Goal: Transaction & Acquisition: Purchase product/service

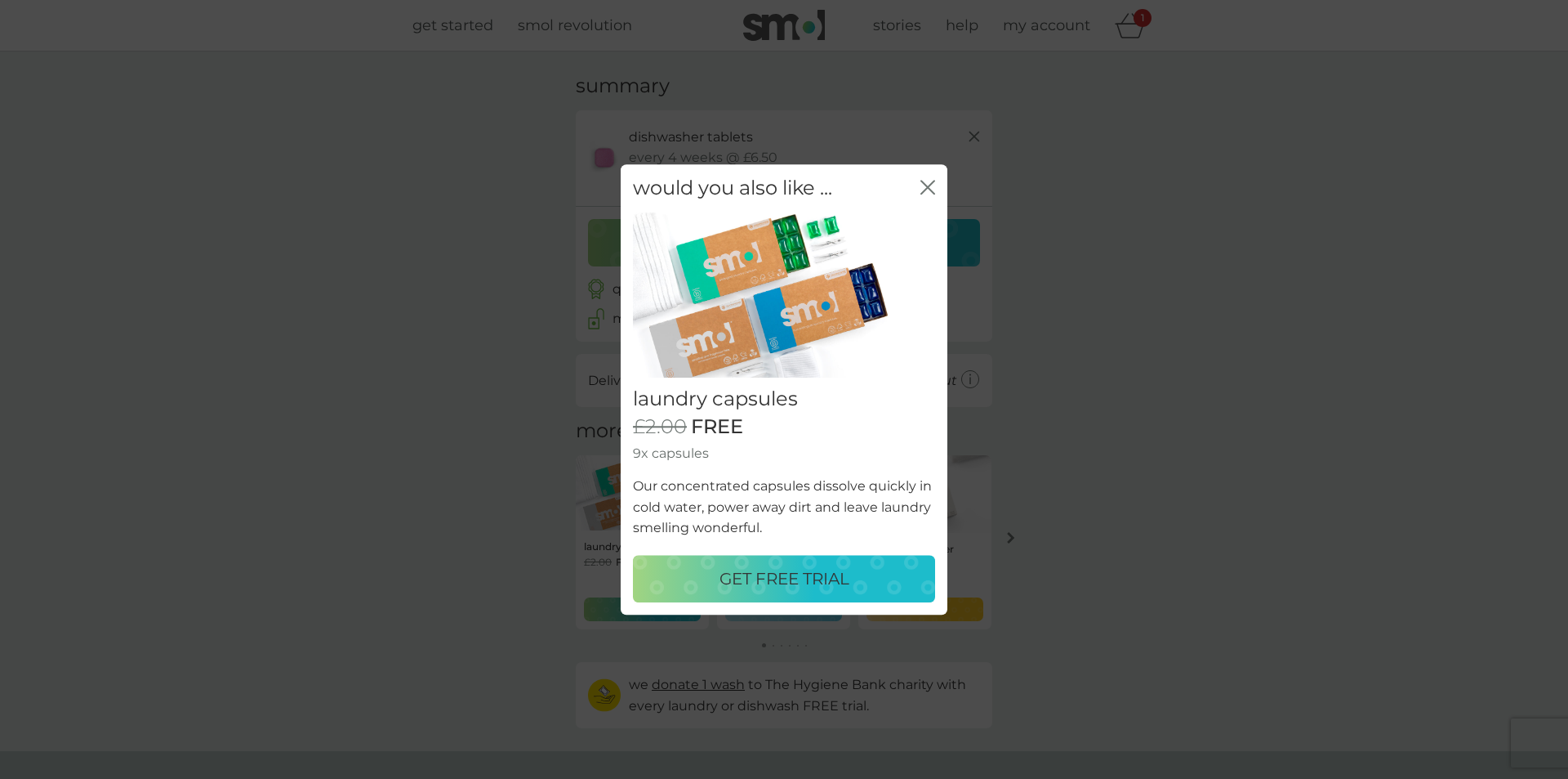
click at [809, 588] on p "GET FREE TRIAL" at bounding box center [784, 579] width 130 height 26
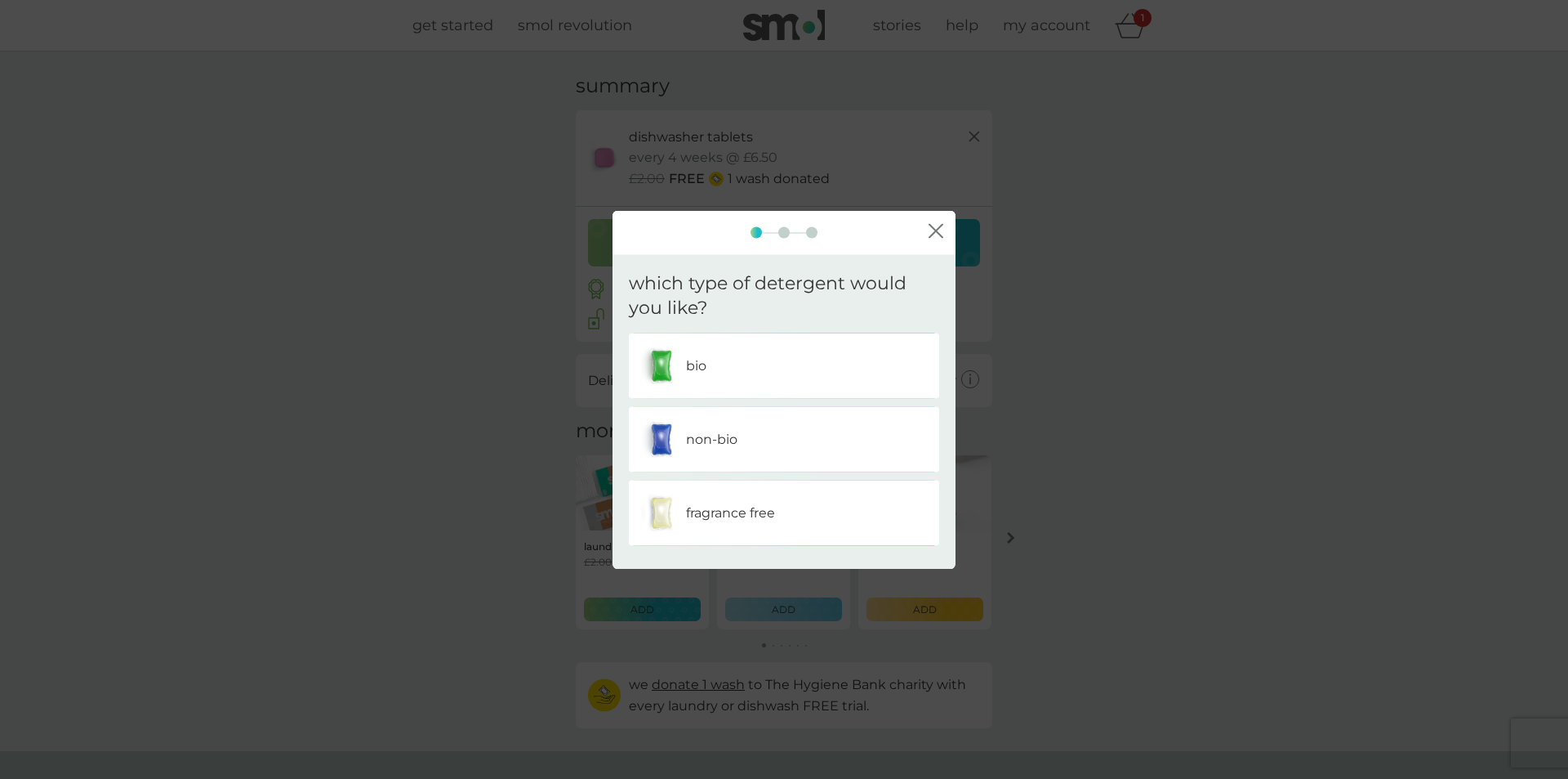
click at [714, 375] on div "bio" at bounding box center [784, 366] width 286 height 41
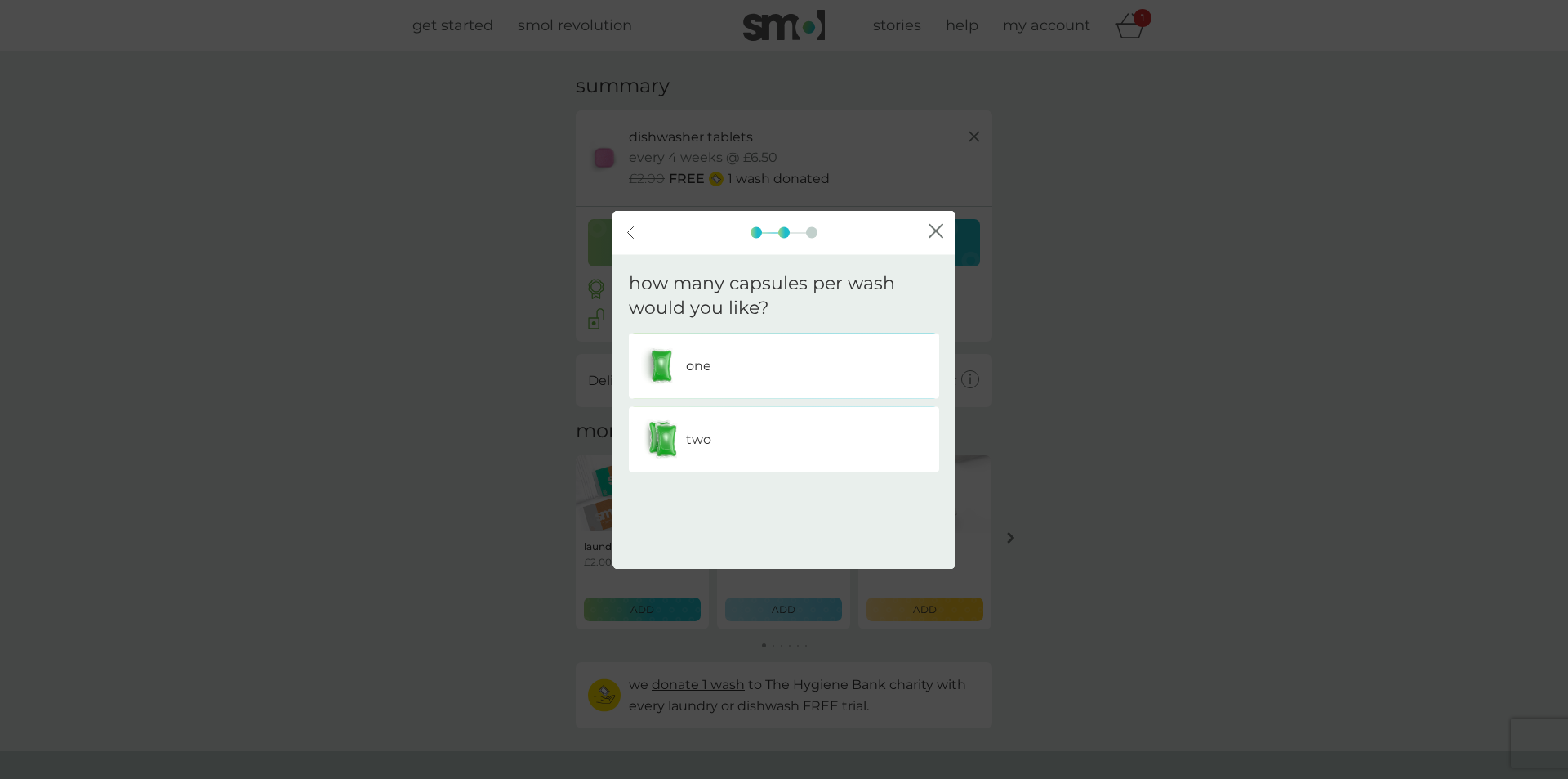
click at [704, 451] on div "two" at bounding box center [784, 439] width 286 height 41
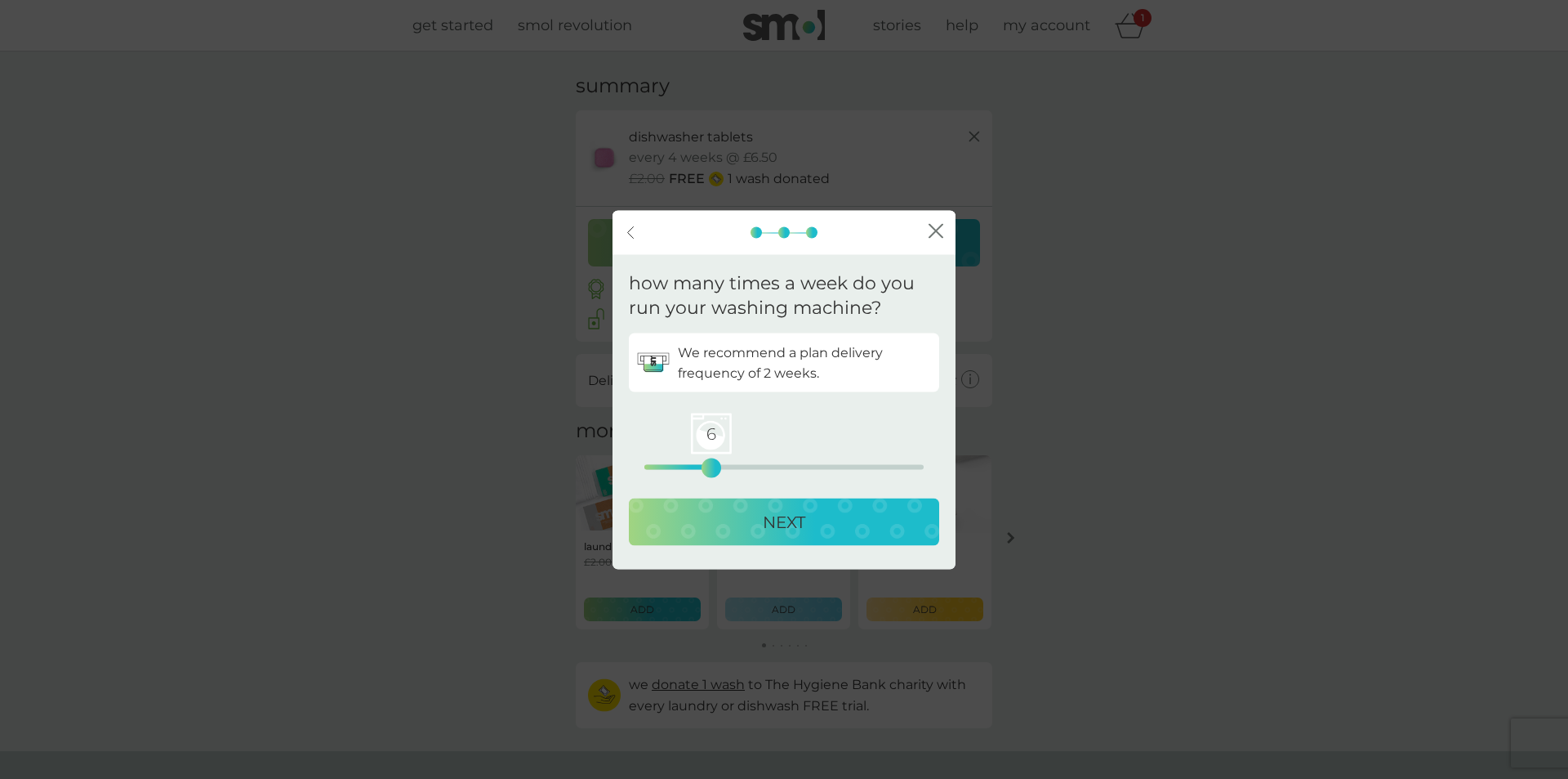
drag, startPoint x: 643, startPoint y: 471, endPoint x: 712, endPoint y: 469, distance: 69.0
click at [712, 469] on div "6" at bounding box center [712, 468] width 7 height 7
drag, startPoint x: 709, startPoint y: 466, endPoint x: 731, endPoint y: 464, distance: 22.1
click at [731, 465] on div "8" at bounding box center [734, 468] width 7 height 7
drag, startPoint x: 731, startPoint y: 464, endPoint x: 682, endPoint y: 464, distance: 49.0
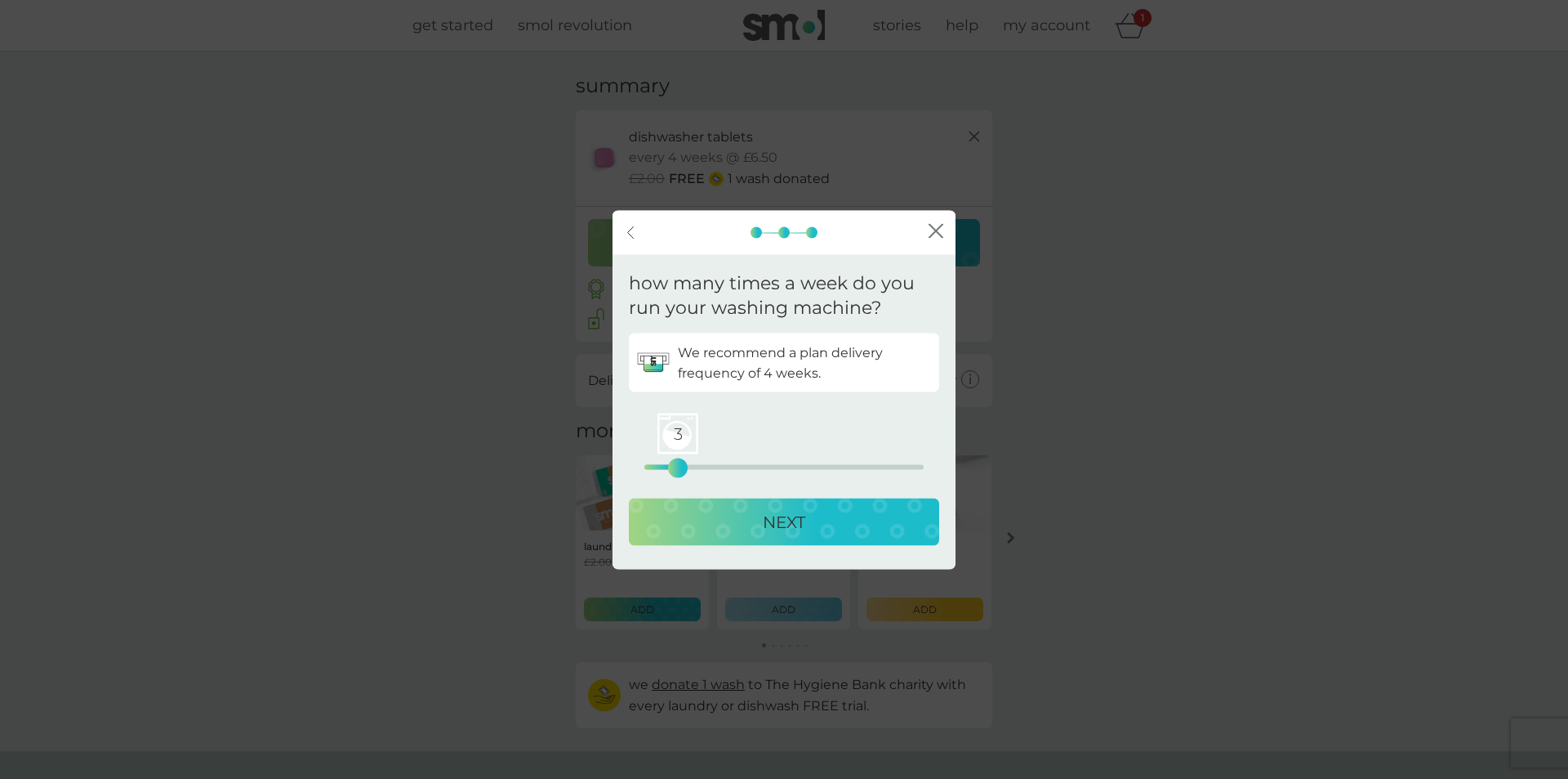
click at [681, 465] on div "3" at bounding box center [678, 468] width 7 height 7
click at [788, 527] on p "NEXT" at bounding box center [784, 523] width 43 height 26
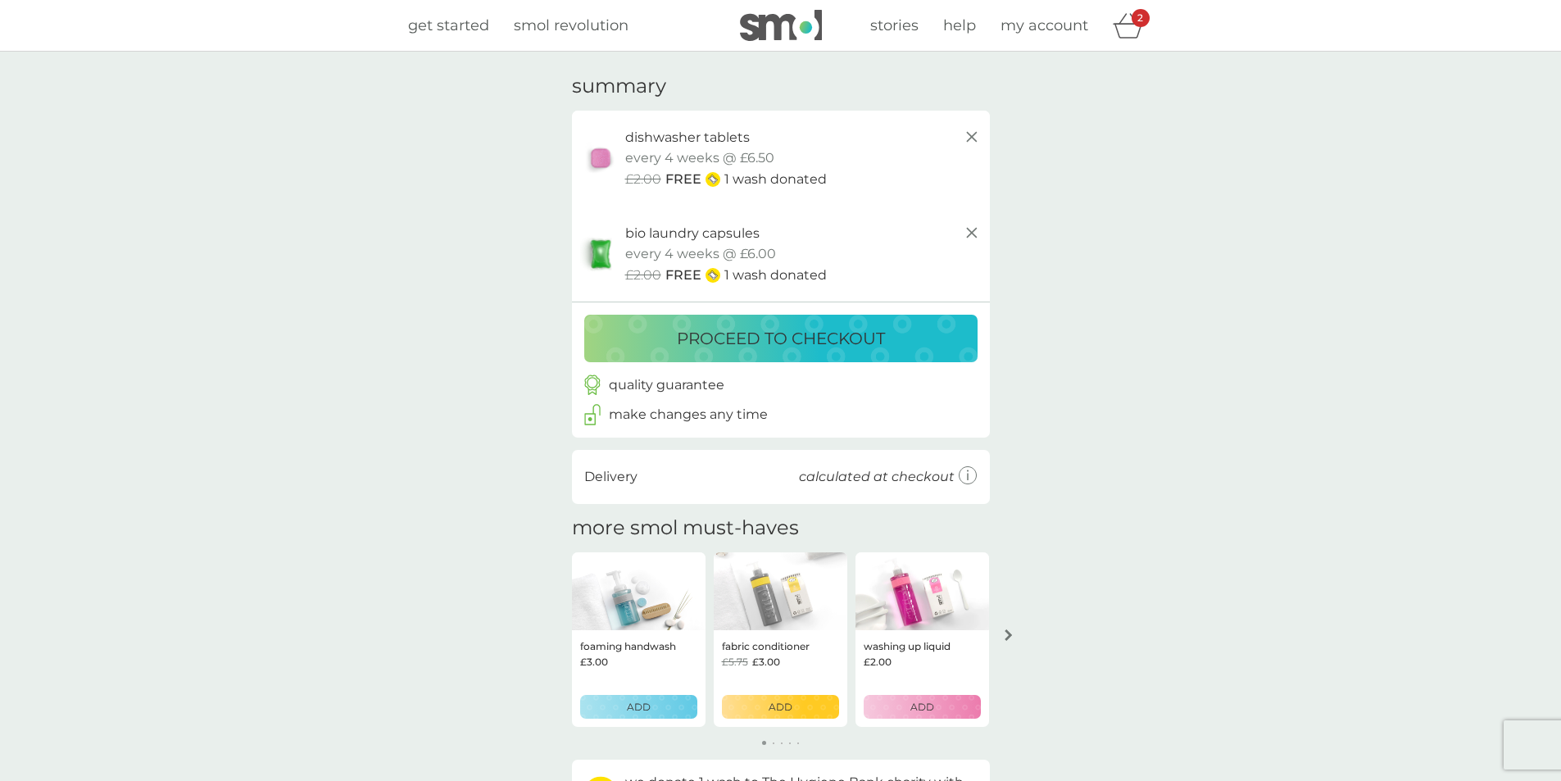
click at [1010, 629] on icon "arrow right" at bounding box center [1009, 634] width 8 height 11
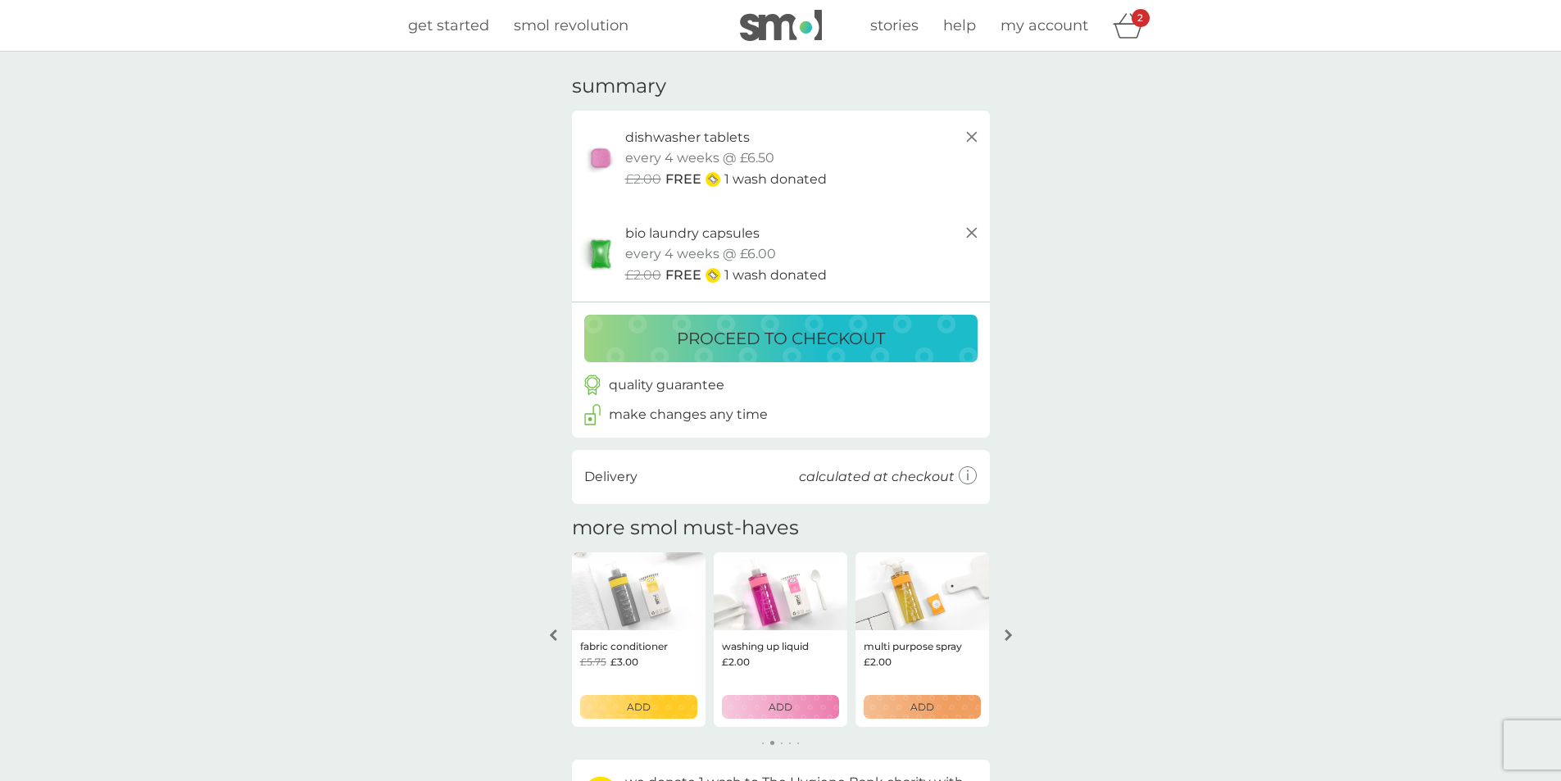
click at [1010, 629] on icon "arrow right" at bounding box center [1009, 634] width 8 height 11
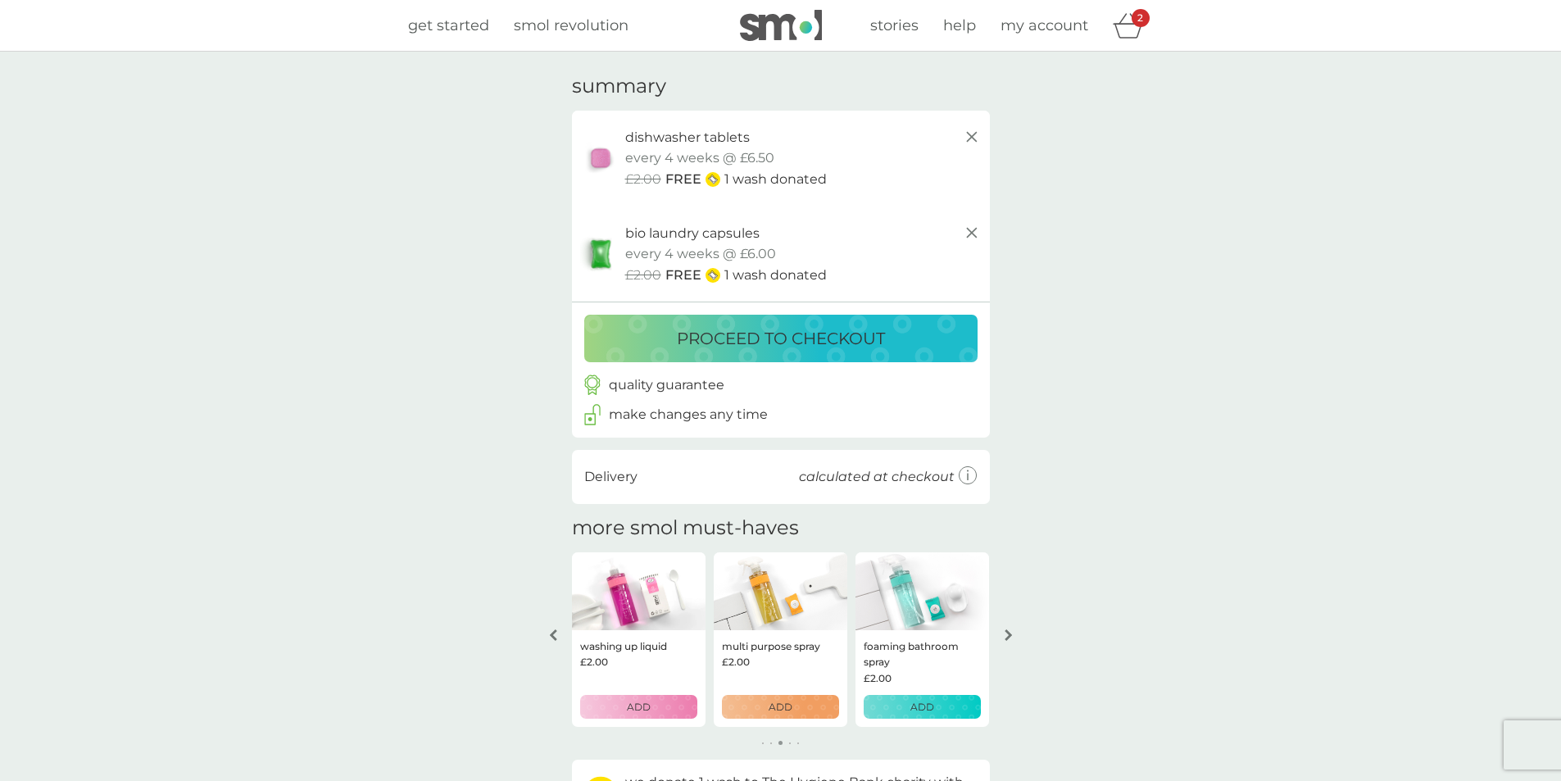
click at [1010, 629] on icon "arrow right" at bounding box center [1009, 634] width 8 height 11
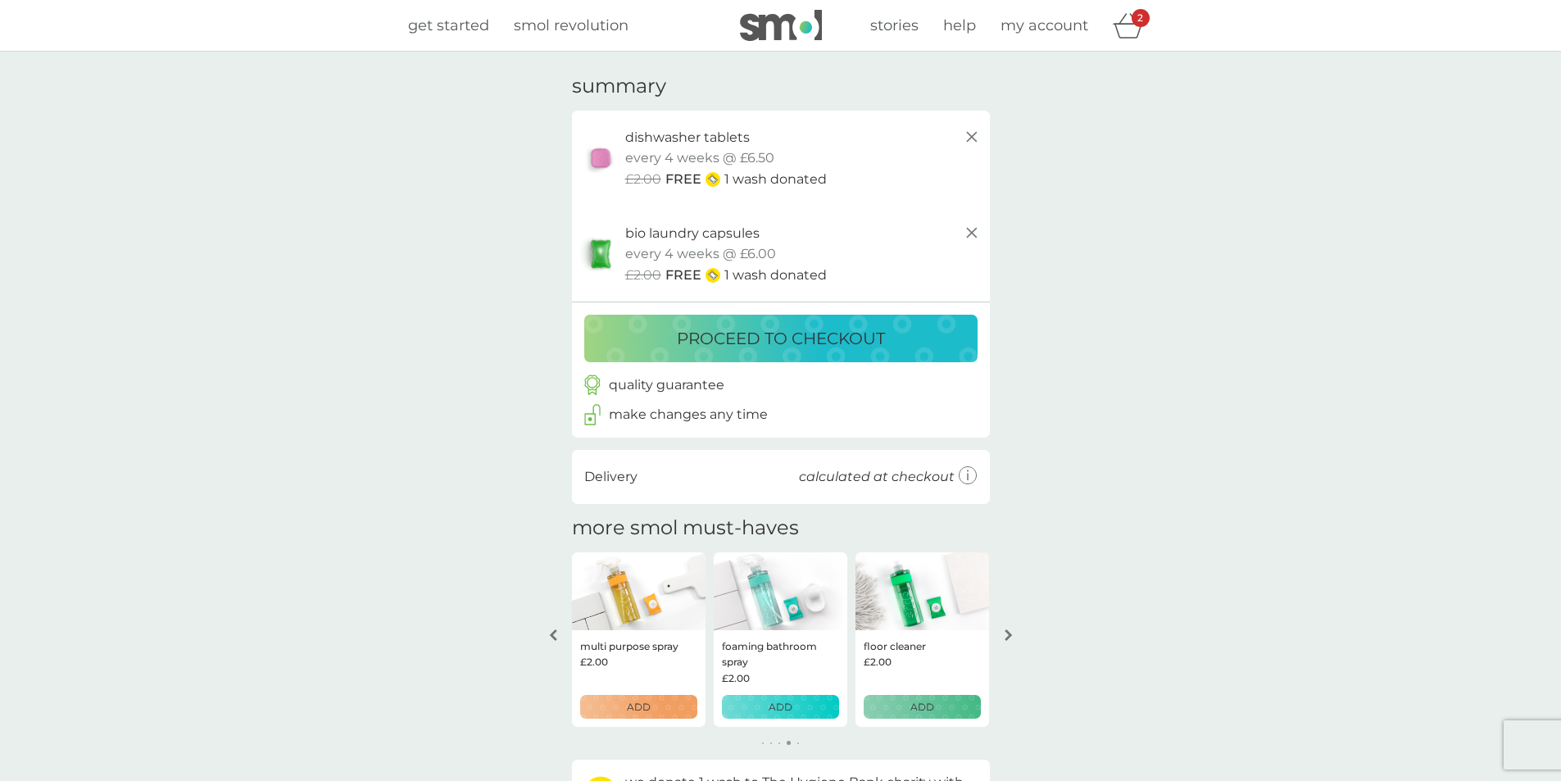
click at [1010, 629] on icon "arrow right" at bounding box center [1009, 634] width 8 height 11
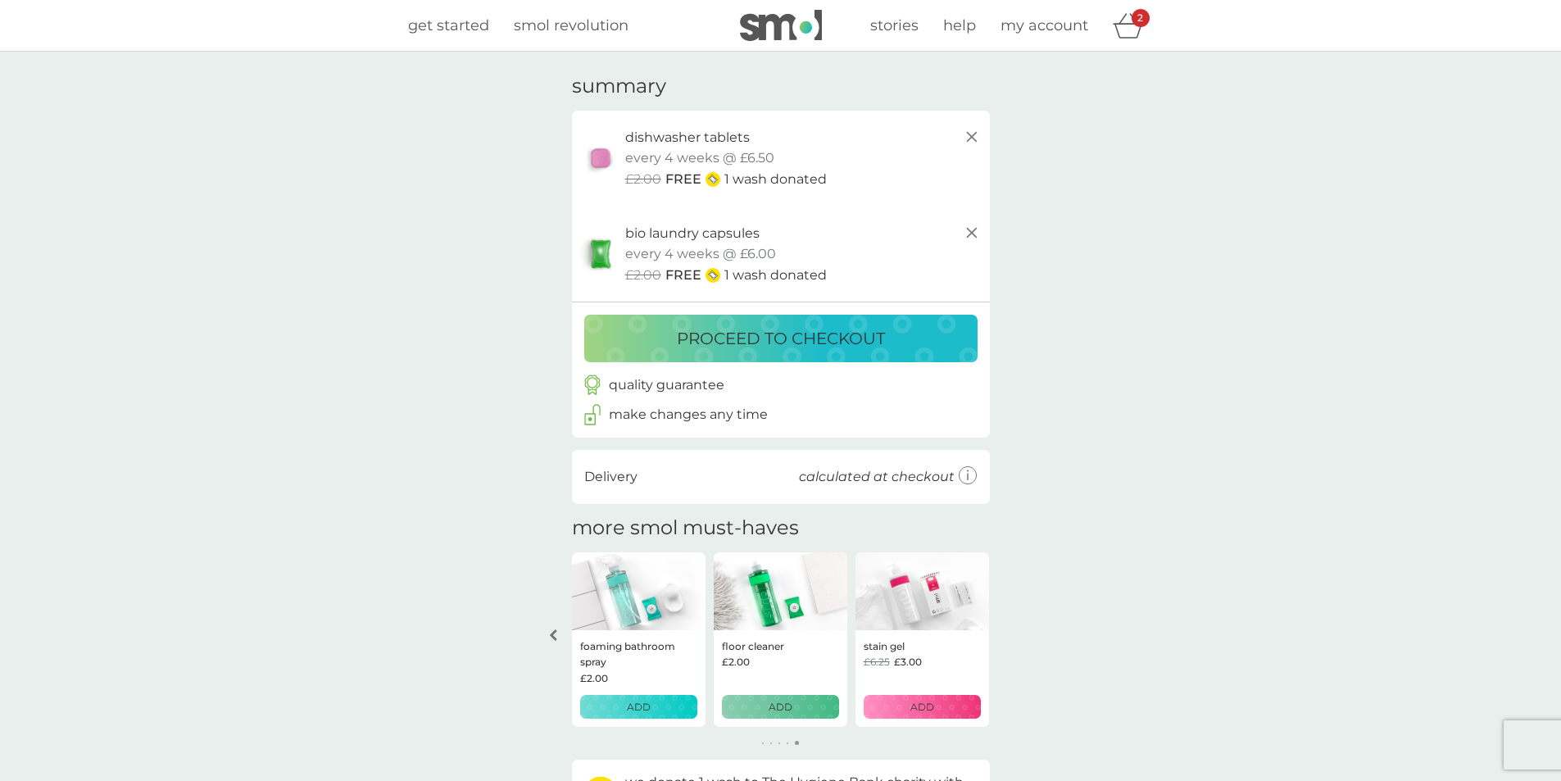
click at [1010, 626] on div "your basket summary dishwasher tablets trial pack every 4 weeks @ £6.50 £2.00 F…" at bounding box center [780, 450] width 1561 height 797
click at [724, 328] on p "proceed to checkout" at bounding box center [781, 338] width 208 height 26
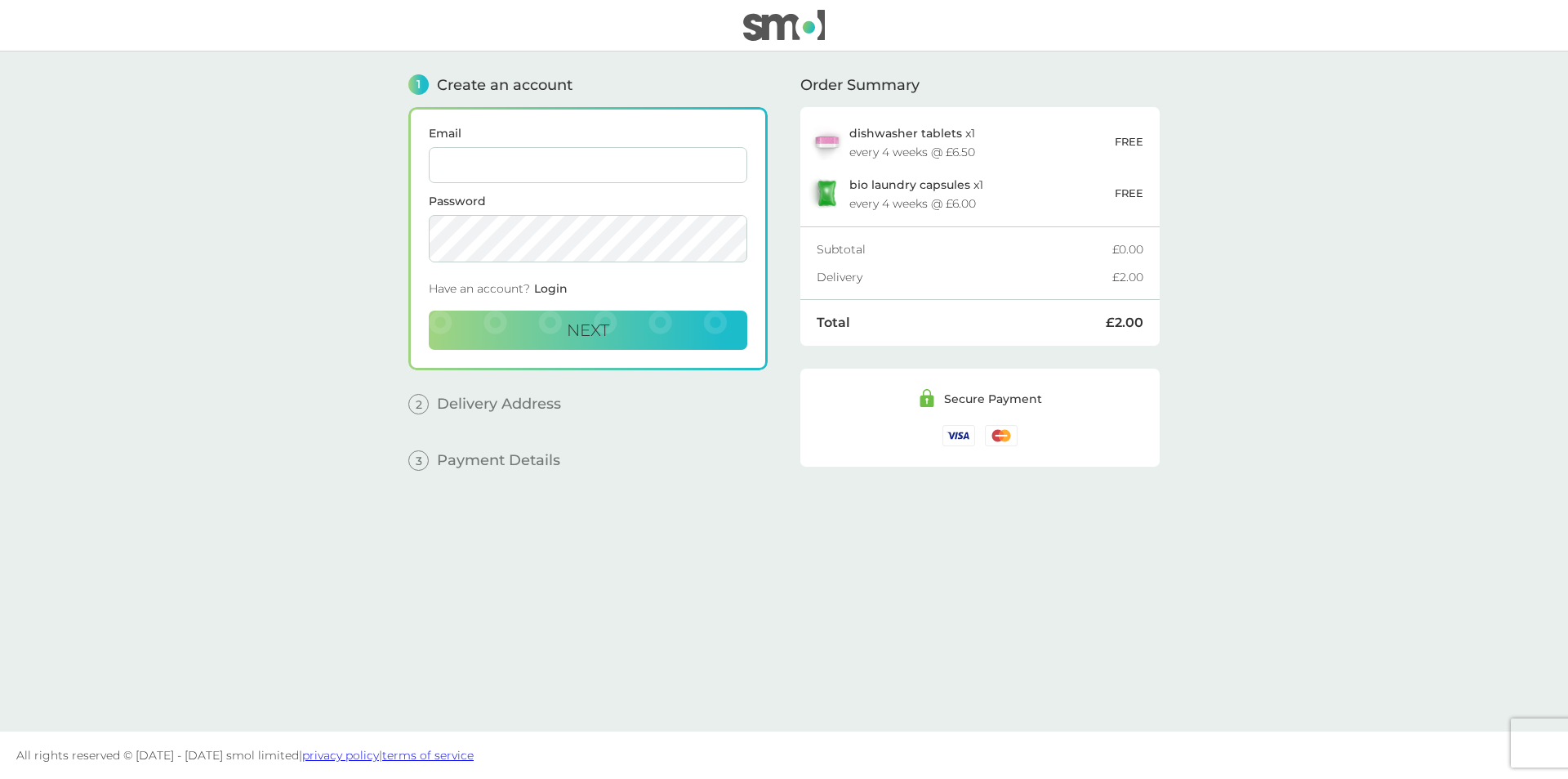
click at [460, 162] on input "Email" at bounding box center [588, 166] width 319 height 36
type input "rachc30@hotmail.co.uk"
click at [429, 310] on button "Next" at bounding box center [588, 329] width 319 height 39
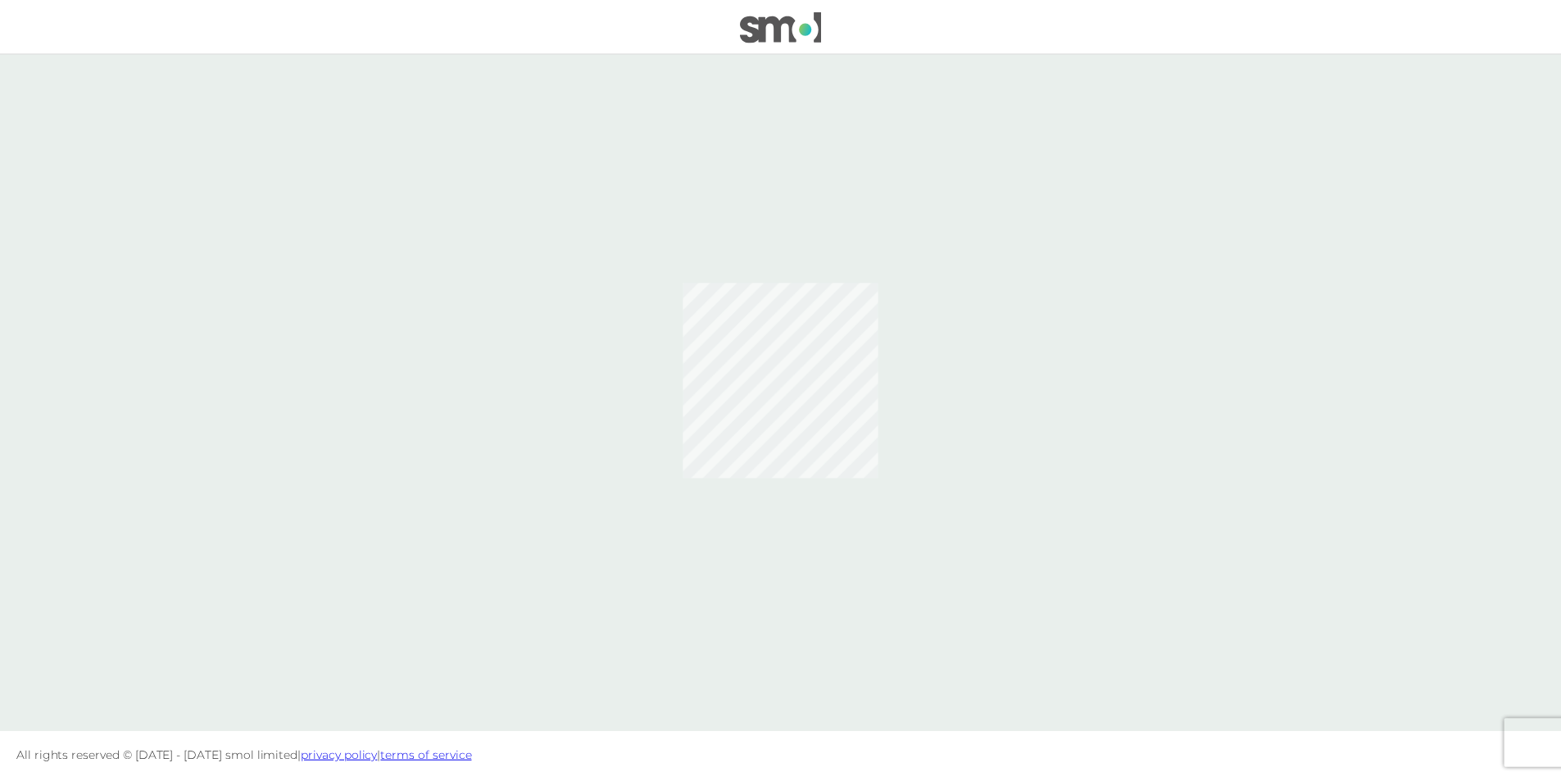
scroll to position [111, 0]
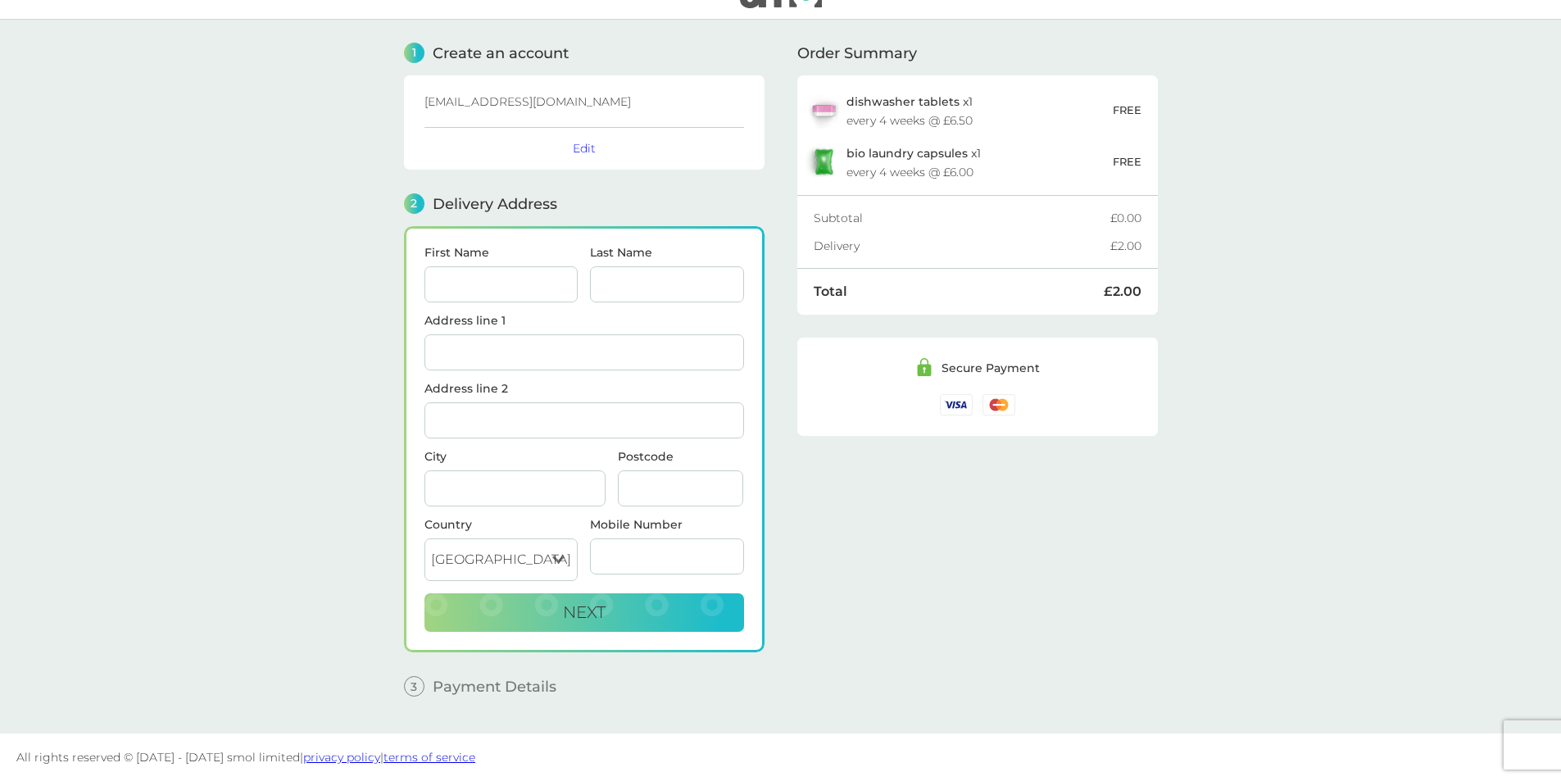
click at [474, 266] on input "First Name" at bounding box center [502, 284] width 154 height 36
type input "[PERSON_NAME]"
click at [612, 266] on input "Last Name" at bounding box center [667, 284] width 154 height 36
type input "[PERSON_NAME]"
click at [553, 334] on input "Address line 1" at bounding box center [585, 352] width 320 height 36
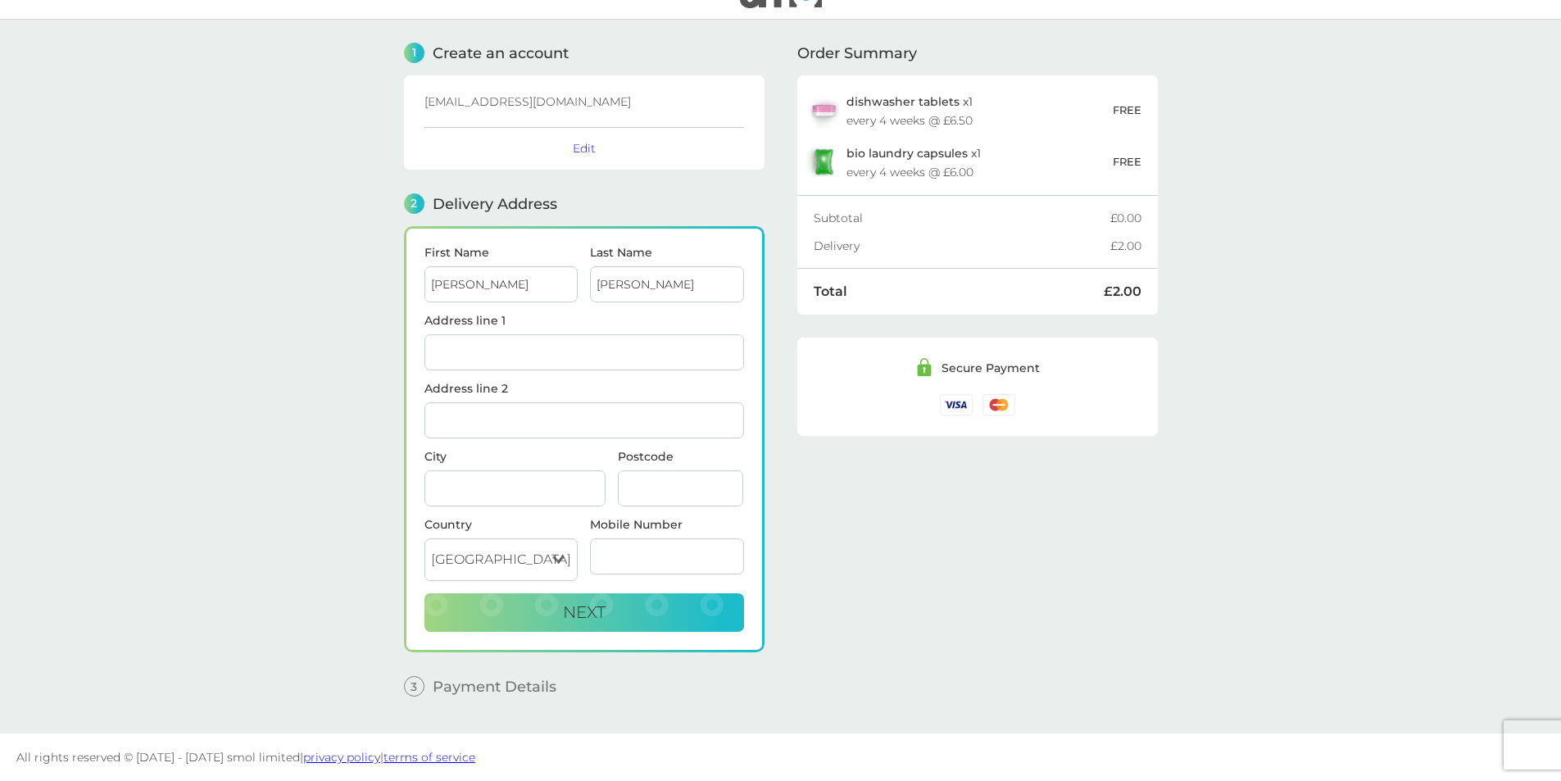
type input "[STREET_ADDRESS]"
click at [490, 402] on input "Address line 2" at bounding box center [585, 420] width 320 height 36
type input "[PERSON_NAME]"
click at [468, 470] on input "City" at bounding box center [515, 488] width 181 height 36
type input "[PERSON_NAME]"
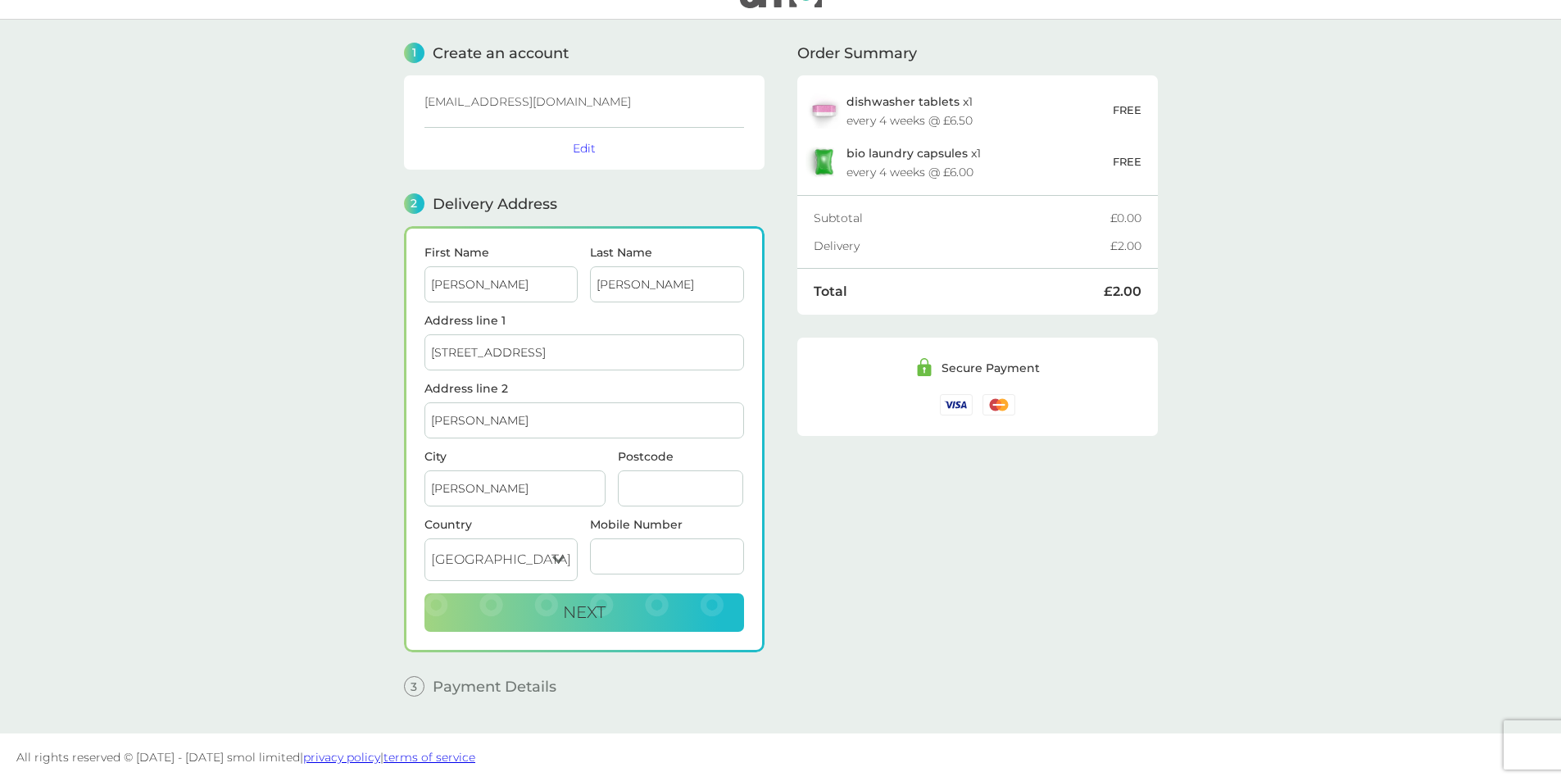
click at [638, 470] on input "Postcode" at bounding box center [681, 488] width 126 height 36
type input "PR4 0QP"
click at [597, 543] on input "Mobile Number" at bounding box center [667, 556] width 154 height 36
type input "07889276663"
click at [544, 599] on button "Next" at bounding box center [585, 612] width 320 height 39
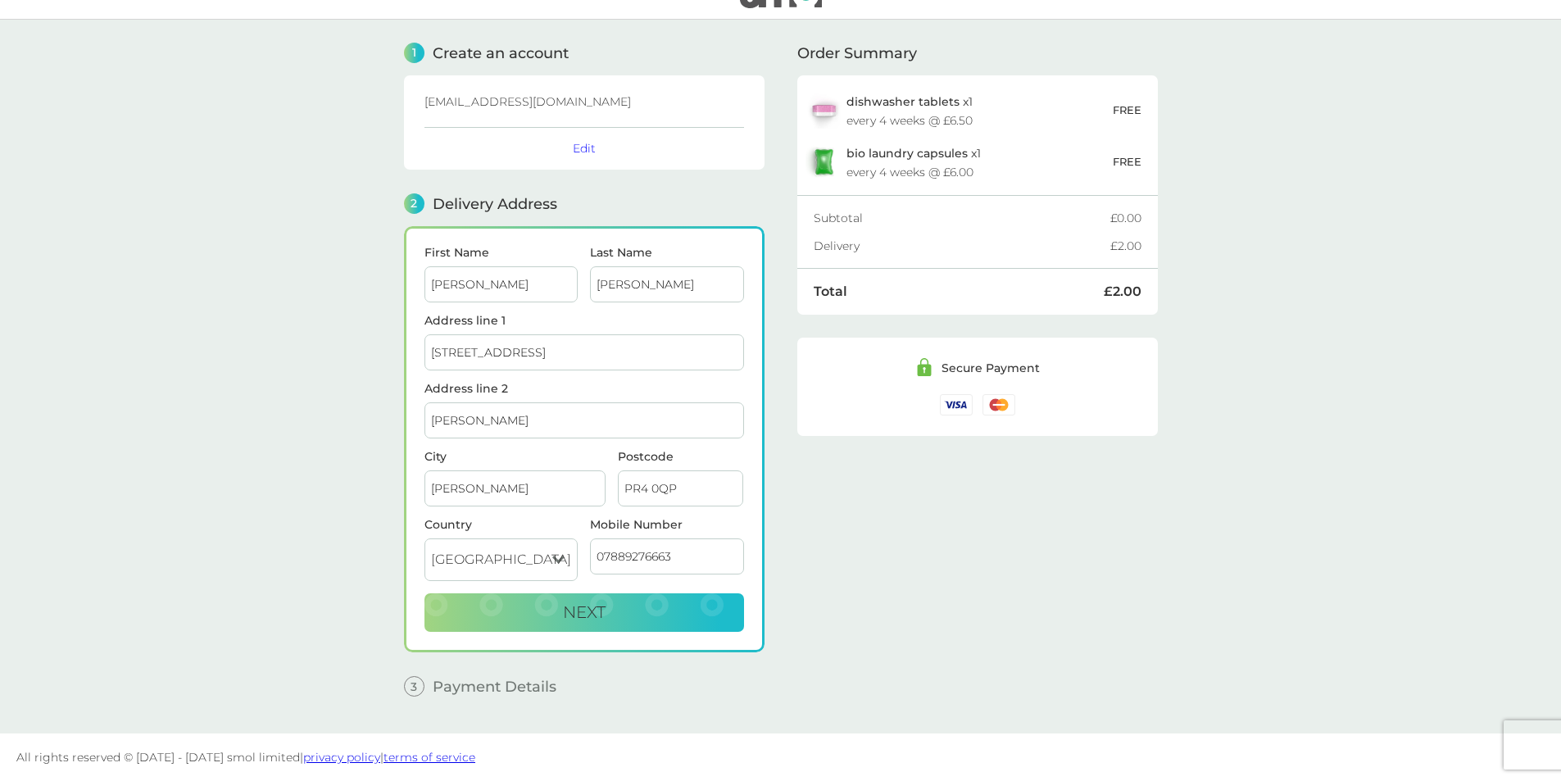
checkbox input "true"
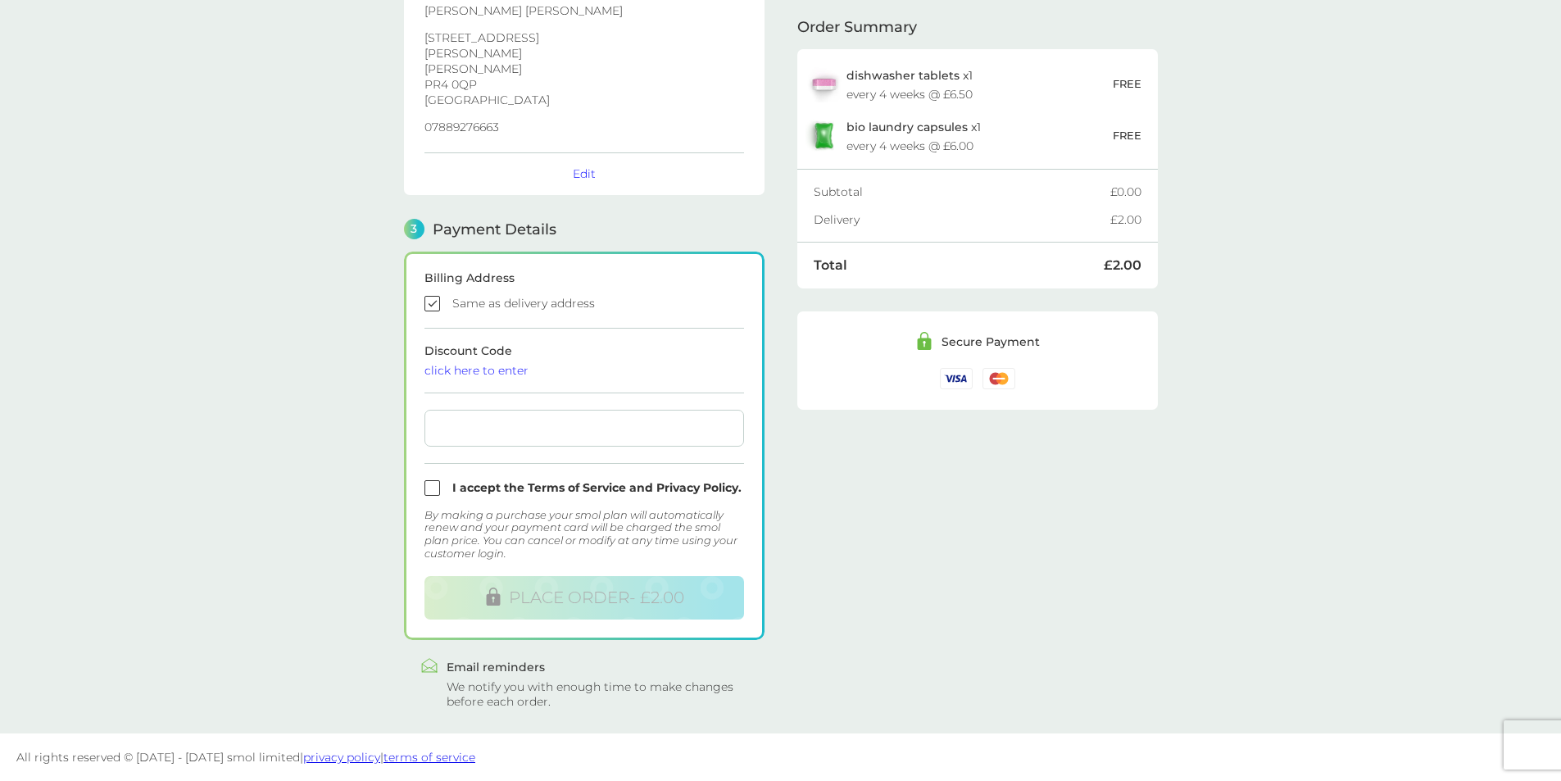
scroll to position [310, 0]
click at [434, 480] on input "checkbox" at bounding box center [585, 488] width 320 height 16
checkbox input "true"
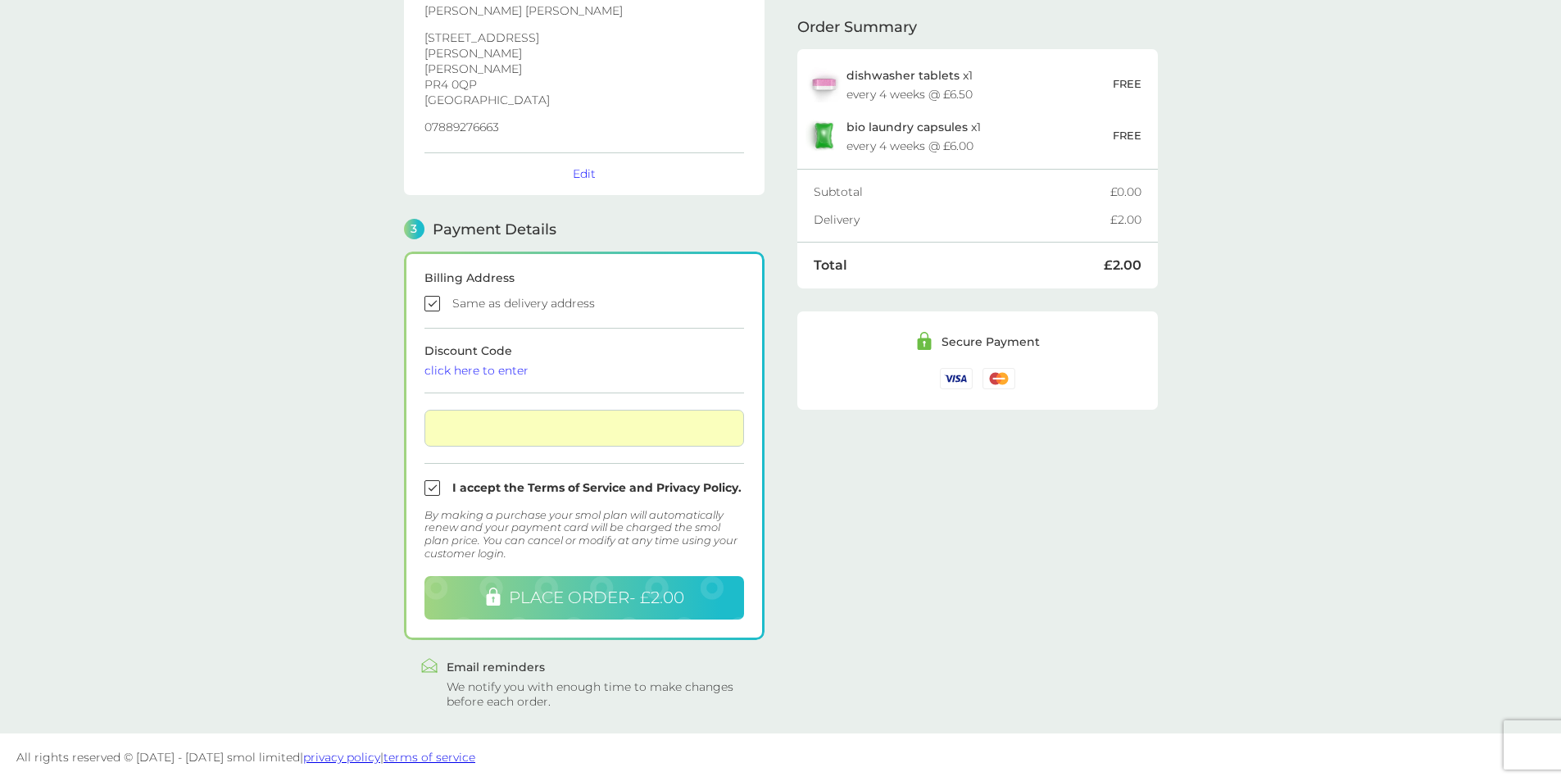
click at [567, 588] on span "PLACE ORDER - £2.00" at bounding box center [596, 598] width 175 height 20
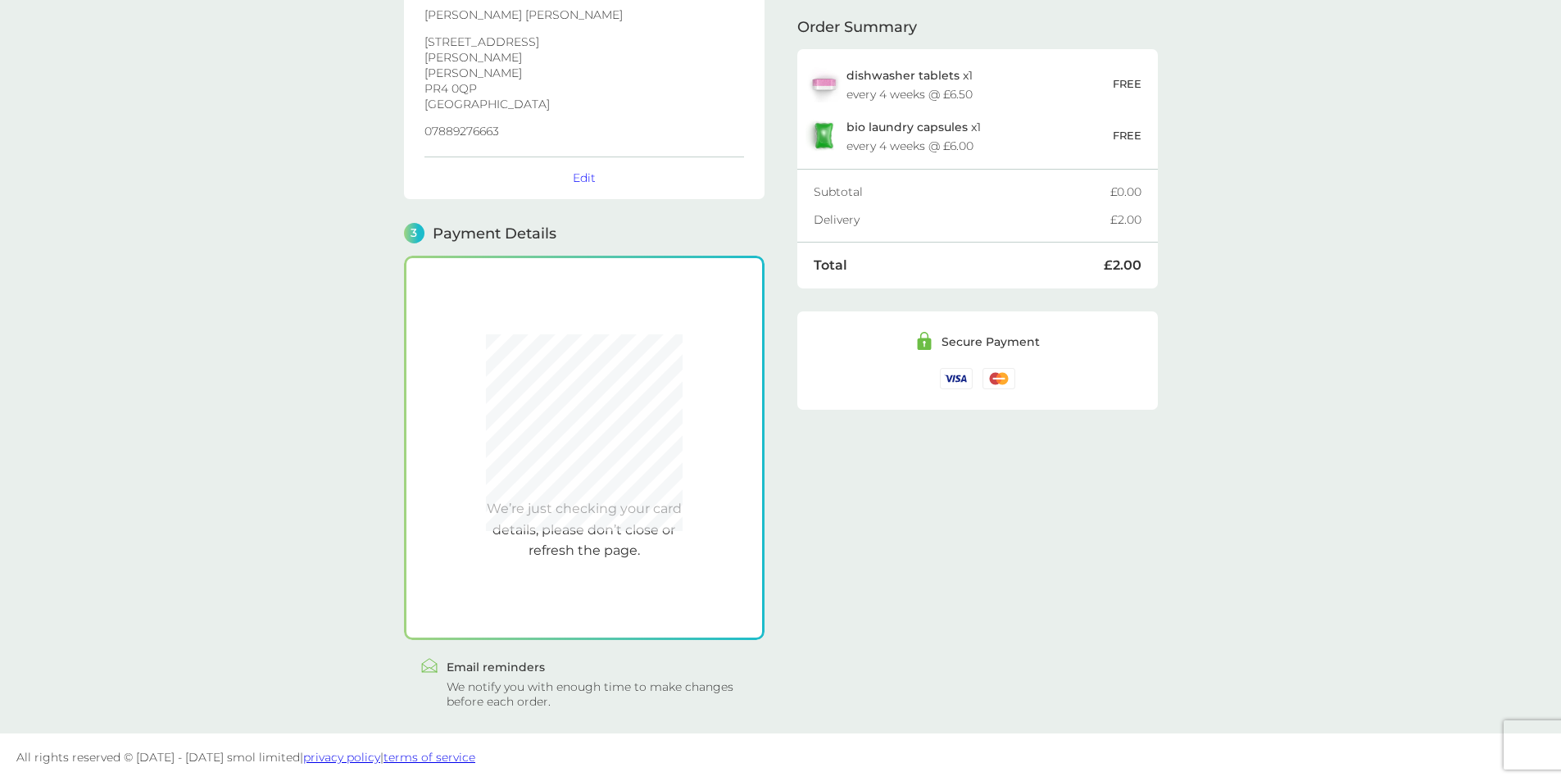
scroll to position [308, 0]
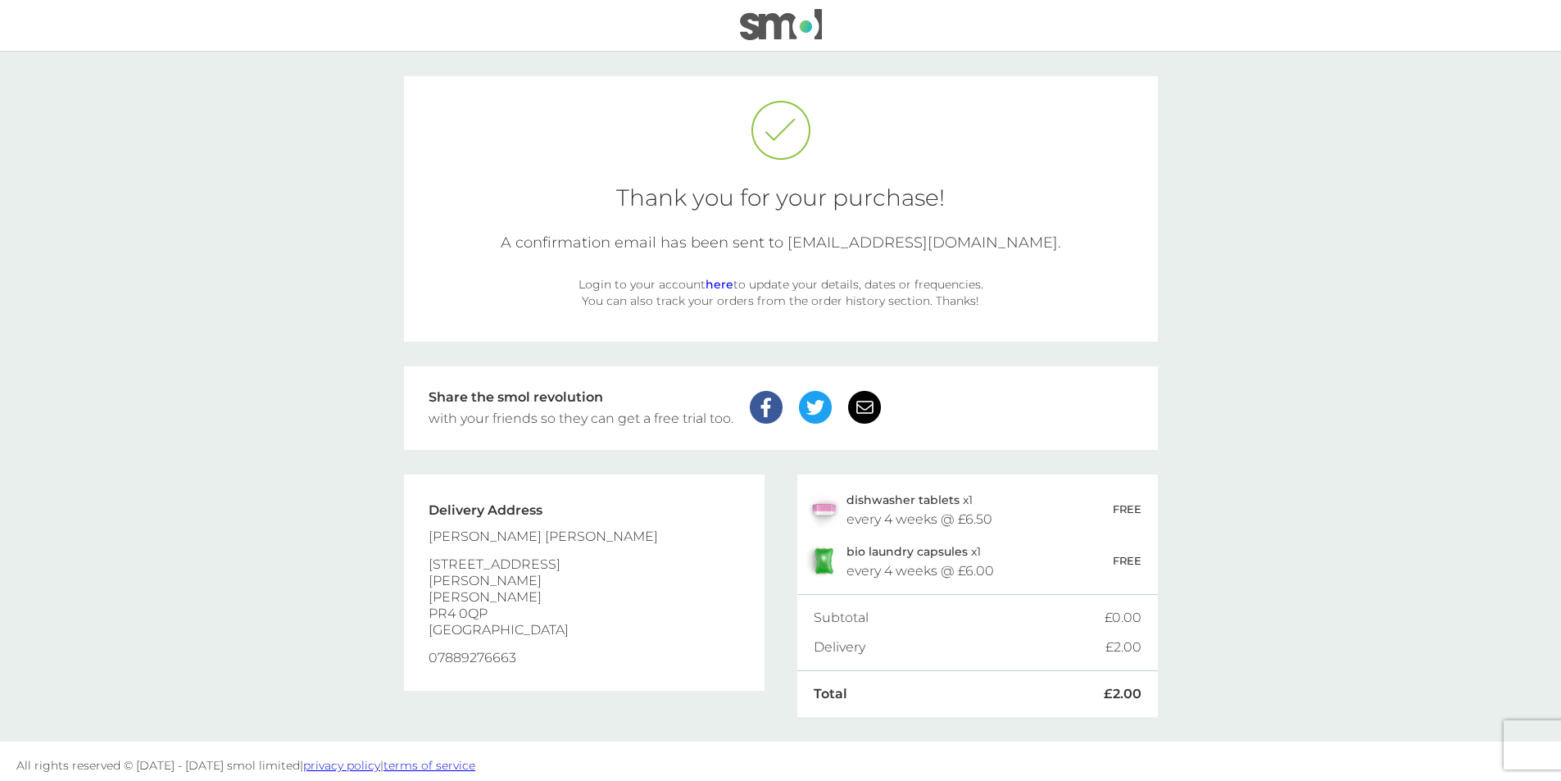
scroll to position [8, 0]
